Goal: Transaction & Acquisition: Subscribe to service/newsletter

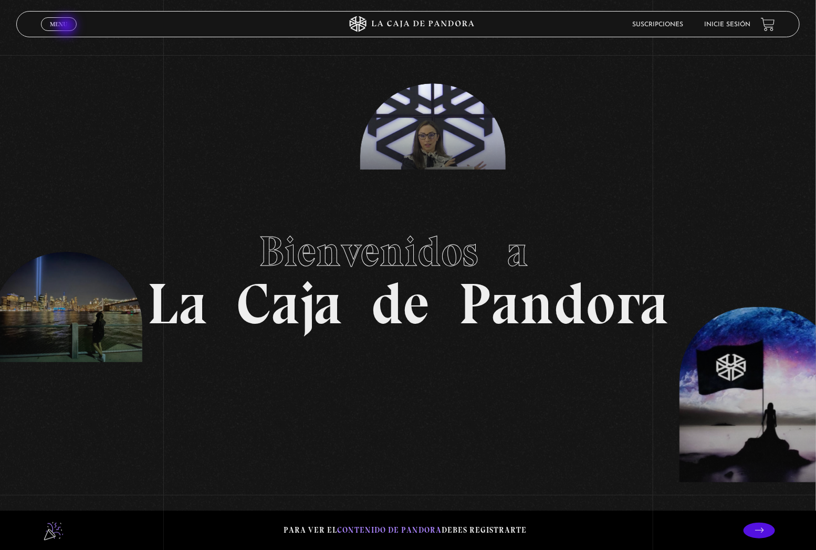
click at [64, 25] on span "Menu" at bounding box center [58, 24] width 17 height 6
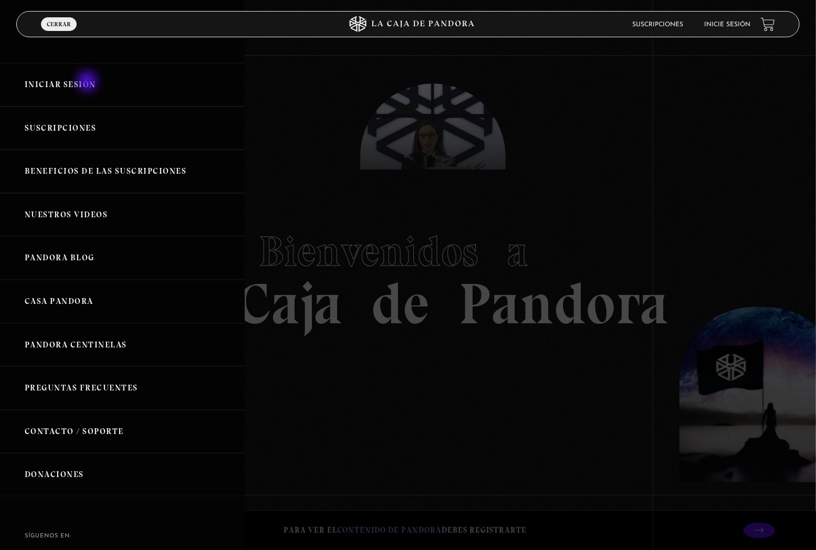
click at [88, 82] on link "Iniciar Sesión" at bounding box center [122, 85] width 245 height 44
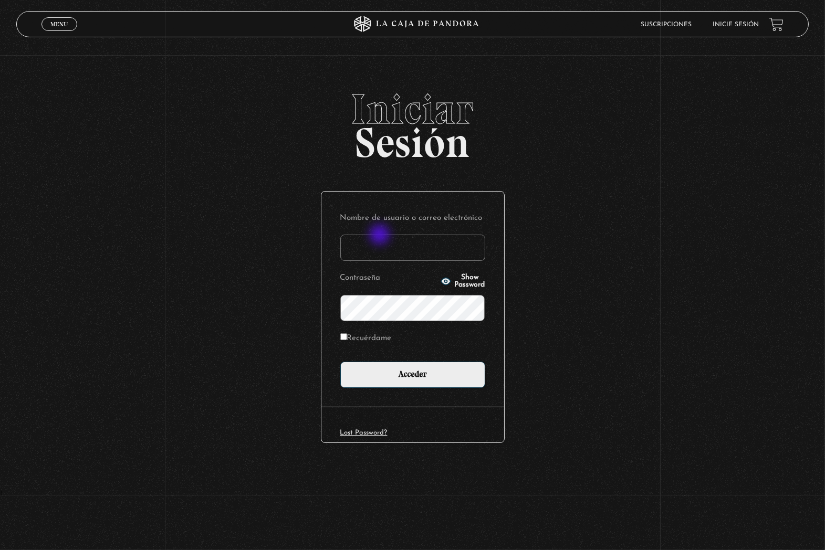
click at [386, 239] on input "Nombre de usuario o correo electrónico" at bounding box center [412, 248] width 145 height 26
type input "glorianaliza.a@gmail.com"
click at [395, 341] on p "Recuérdame" at bounding box center [412, 342] width 145 height 22
click at [377, 340] on label "Recuérdame" at bounding box center [365, 339] width 51 height 16
click at [347, 340] on input "Recuérdame" at bounding box center [343, 337] width 7 height 7
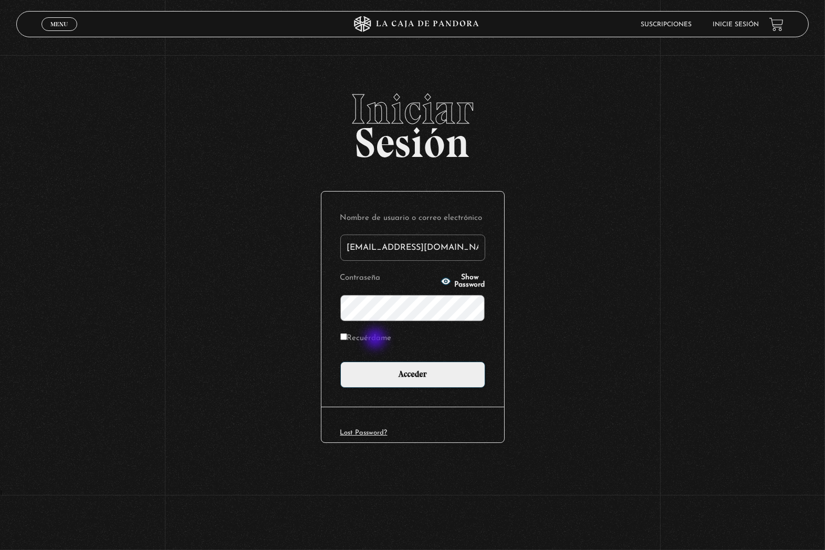
checkbox input "true"
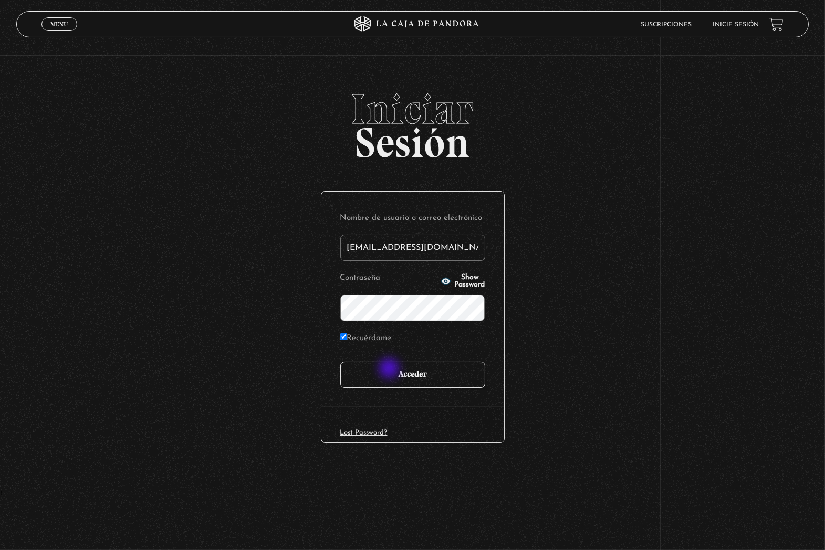
click at [390, 370] on input "Acceder" at bounding box center [412, 375] width 145 height 26
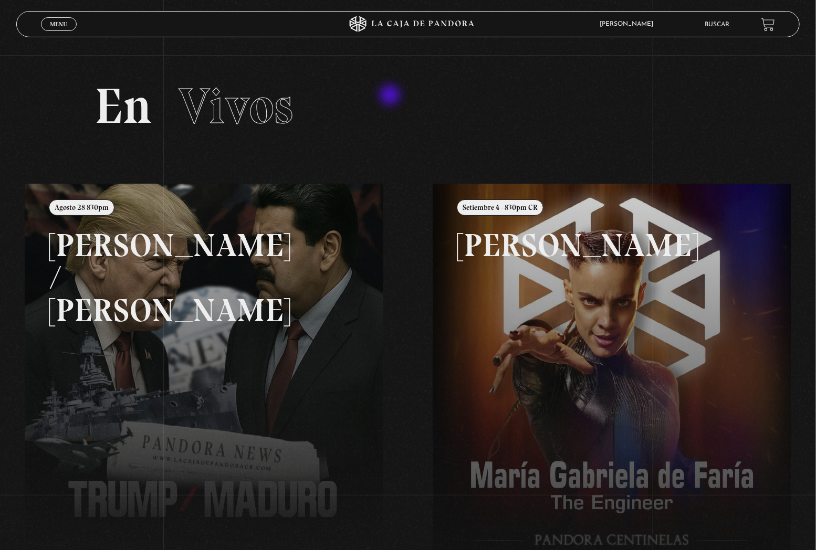
click at [391, 96] on h2 "En Vivos" at bounding box center [408, 106] width 627 height 50
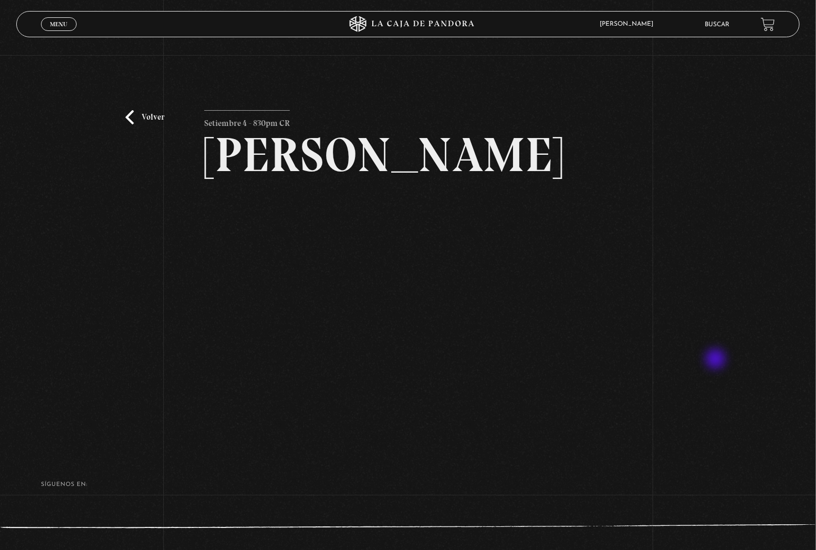
click at [717, 360] on div "Volver Setiembre 4 - 830pm CR [PERSON_NAME]" at bounding box center [408, 250] width 816 height 390
